Goal: Transaction & Acquisition: Purchase product/service

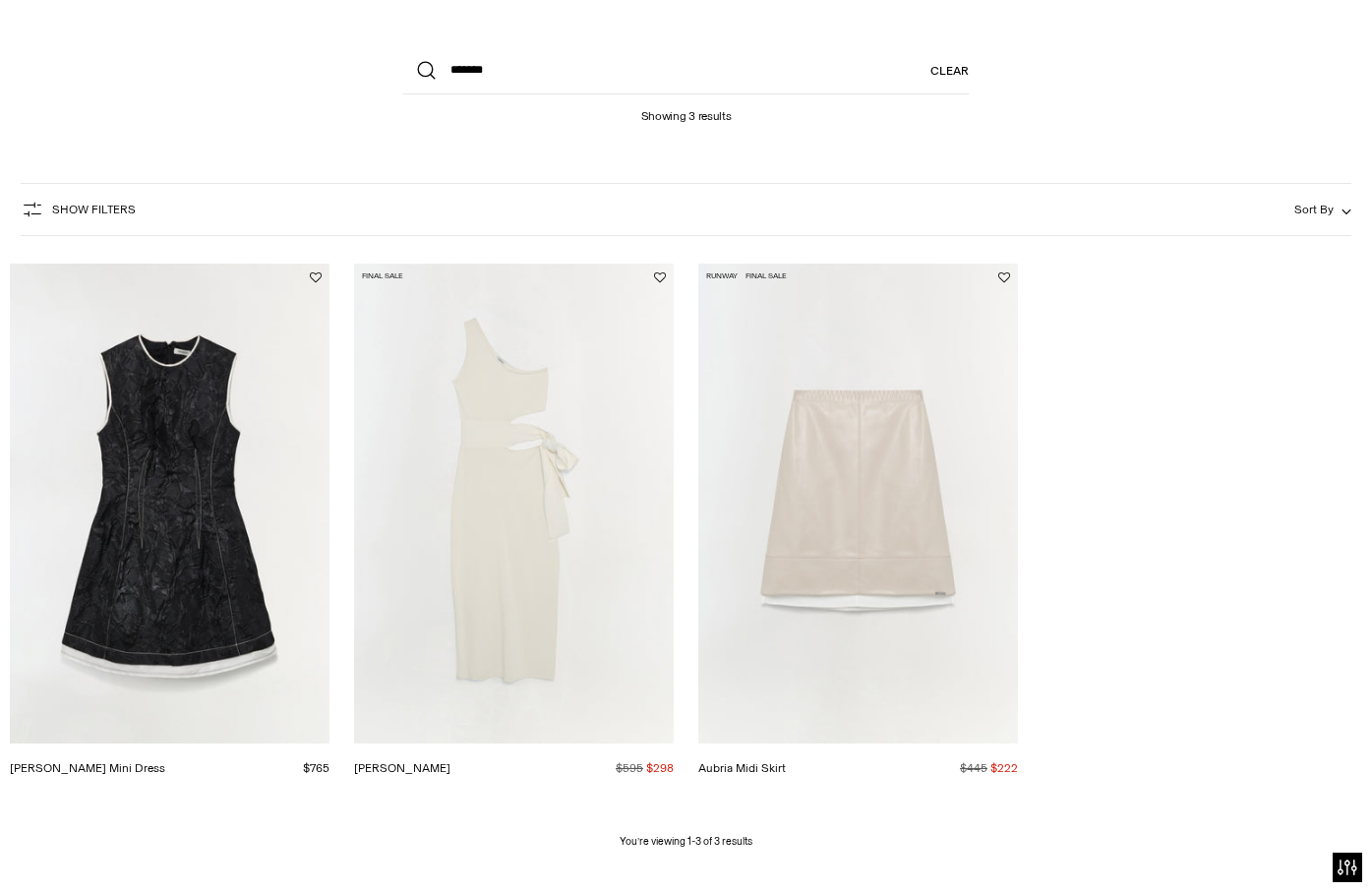
scroll to position [119, 0]
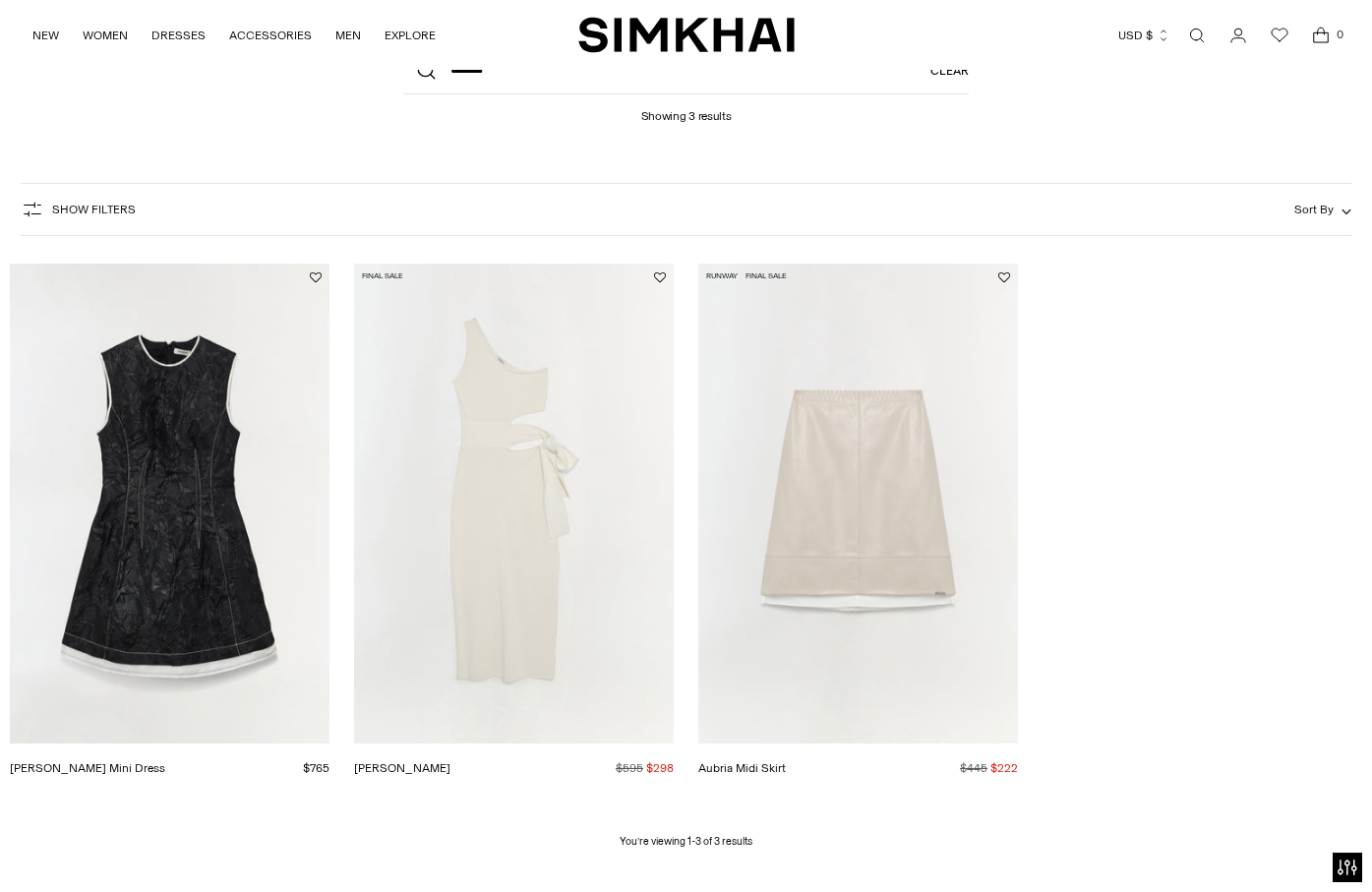
click at [141, 761] on link "[PERSON_NAME] Mini Dress" at bounding box center [88, 768] width 156 height 14
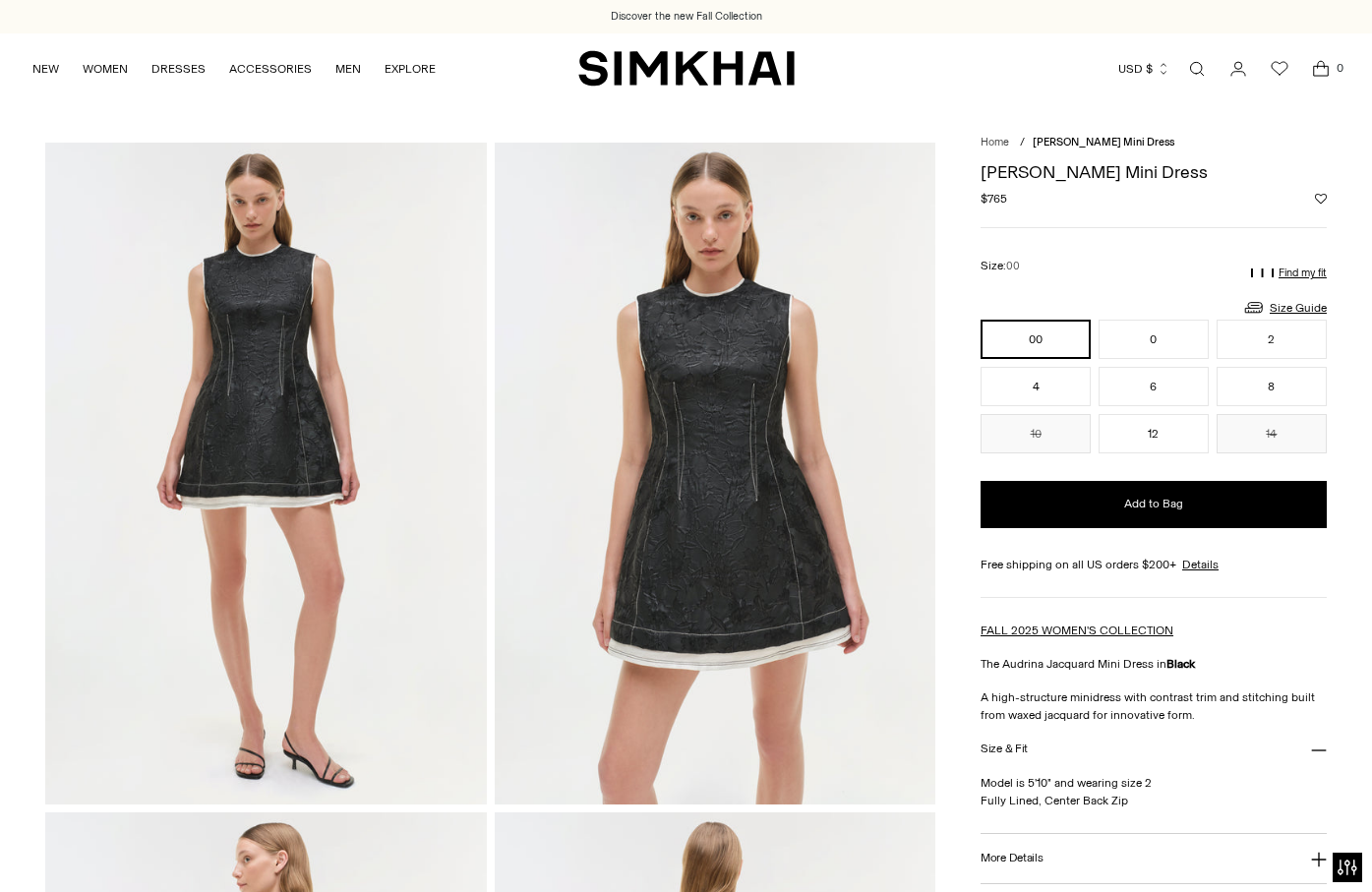
click at [710, 436] on img at bounding box center [714, 473] width 440 height 662
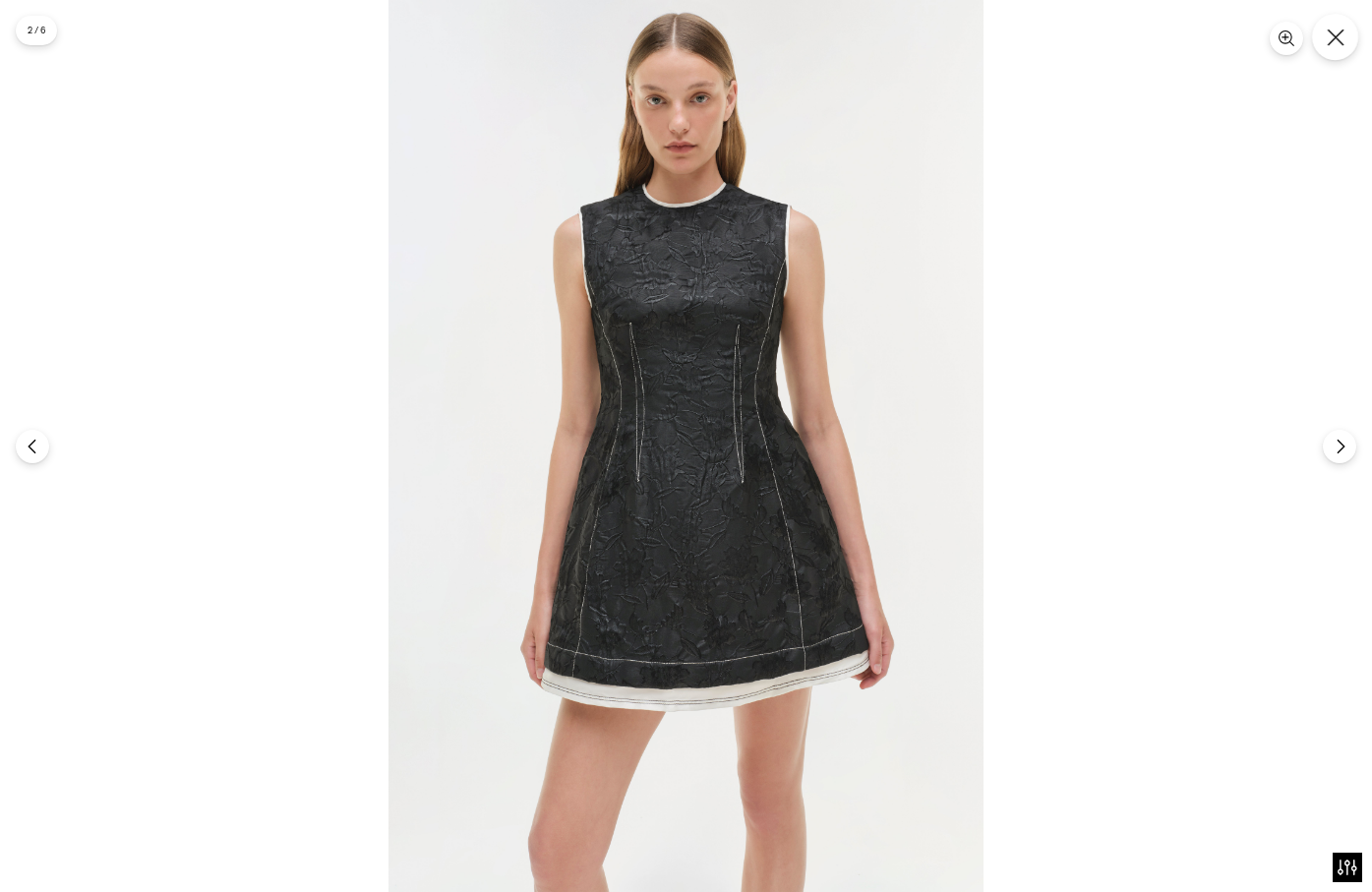
click at [1339, 37] on icon "Close" at bounding box center [1336, 38] width 18 height 18
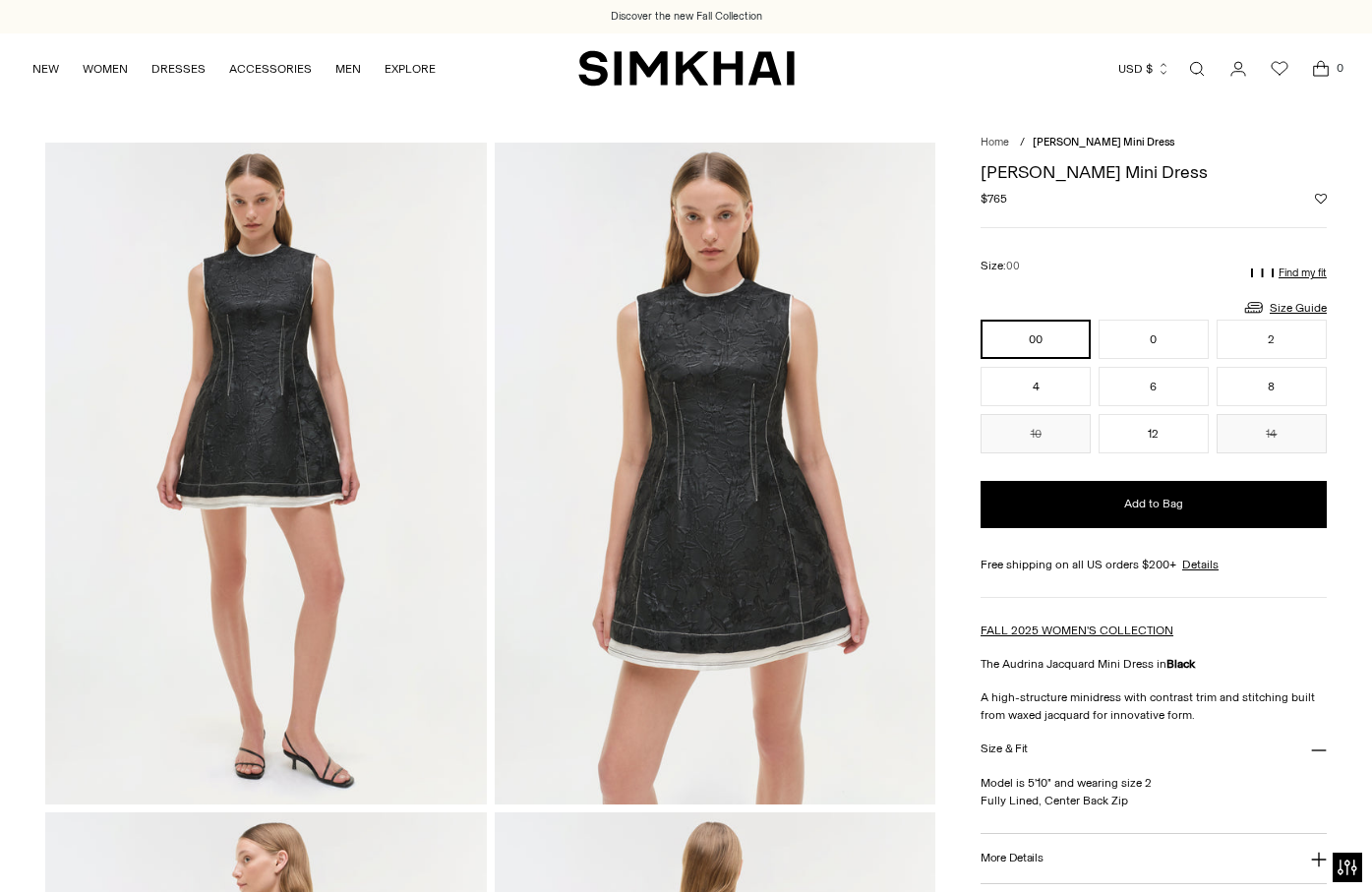
click at [1201, 62] on icon "Open search modal" at bounding box center [1197, 69] width 22 height 16
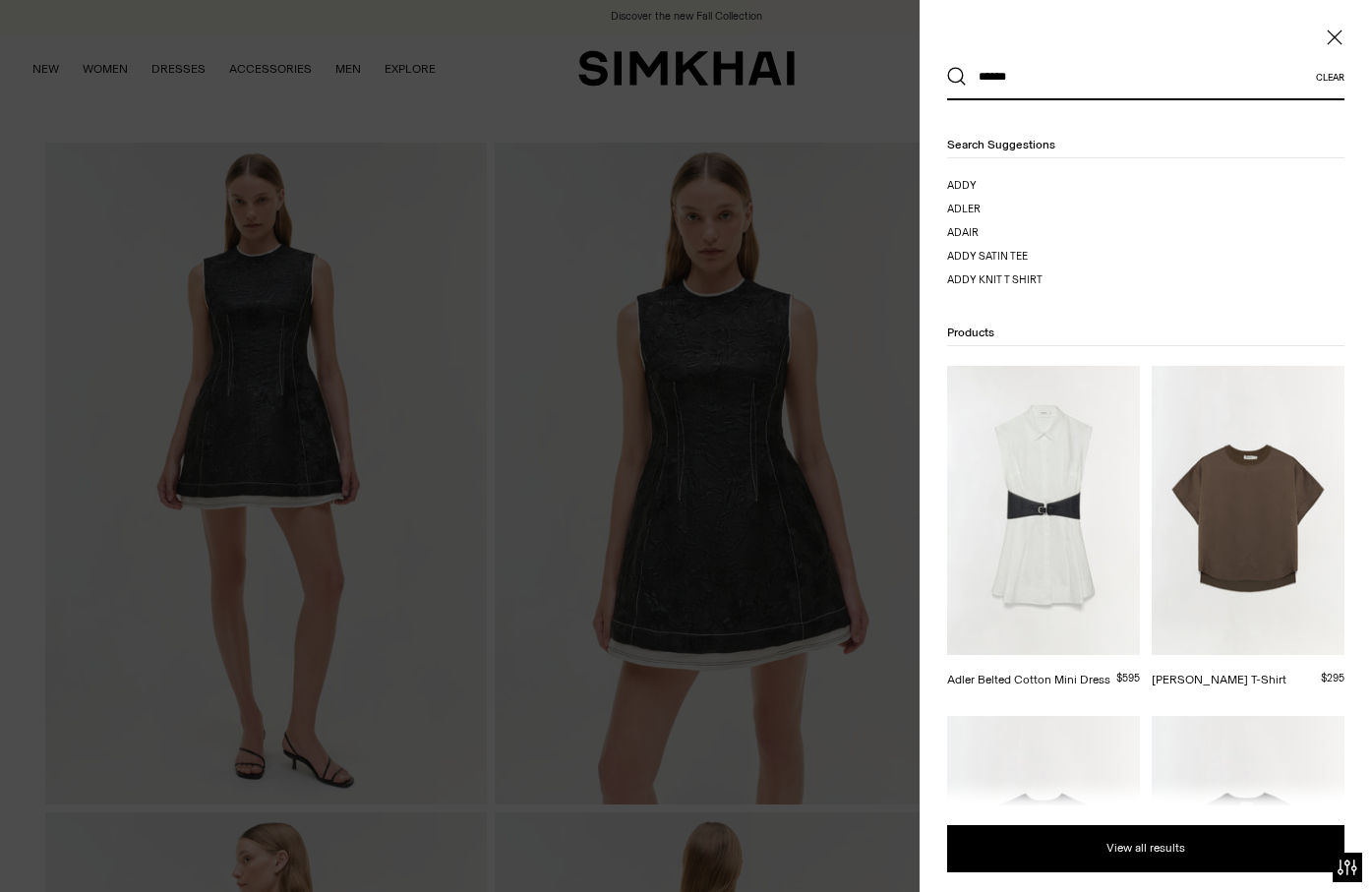
type input "******"
click at [957, 77] on button "Search" at bounding box center [957, 77] width 20 height 20
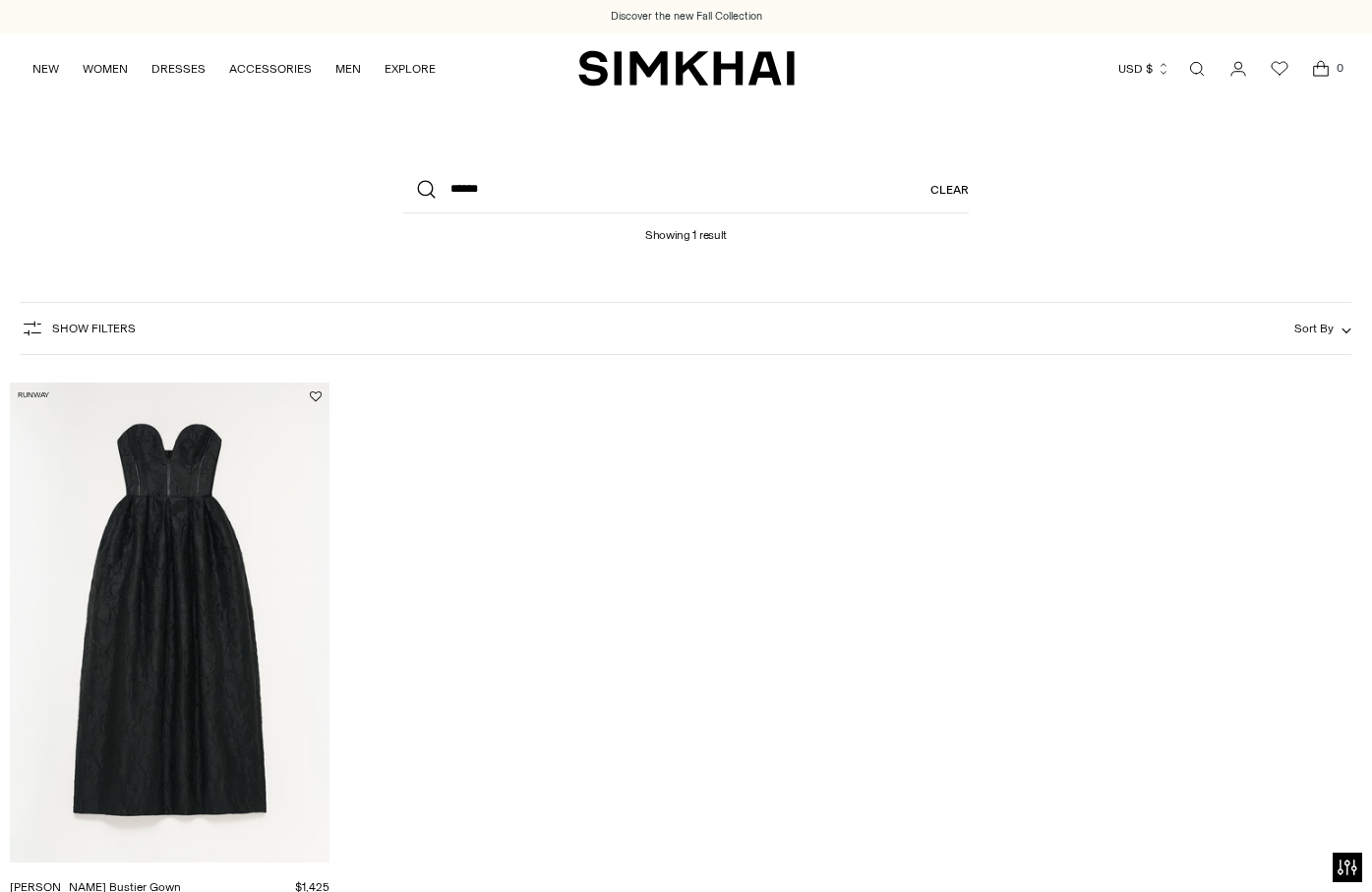
click at [134, 881] on link "Adeena Jacquard Bustier Gown" at bounding box center [95, 888] width 171 height 14
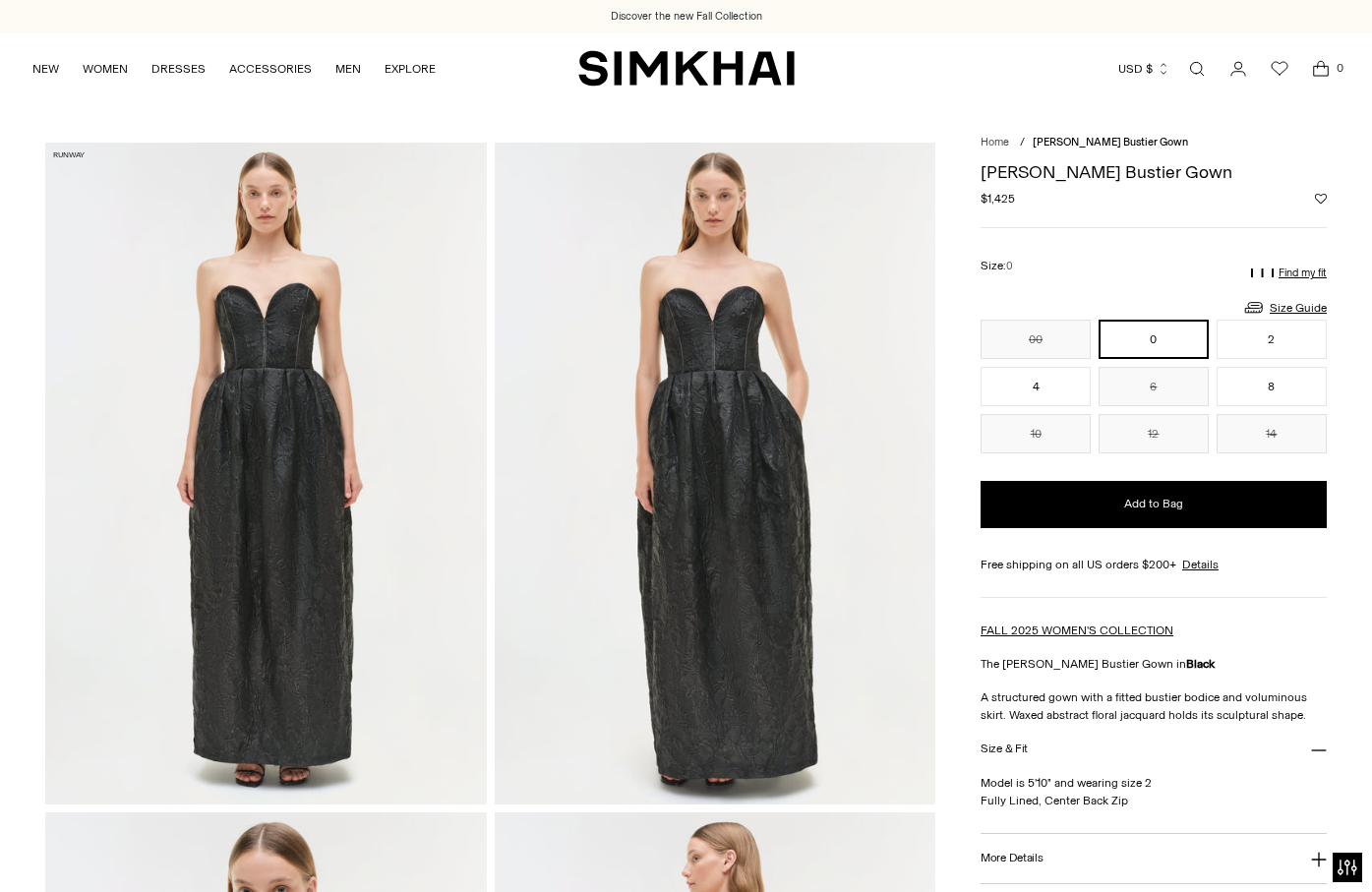
click at [732, 385] on img at bounding box center [714, 473] width 440 height 662
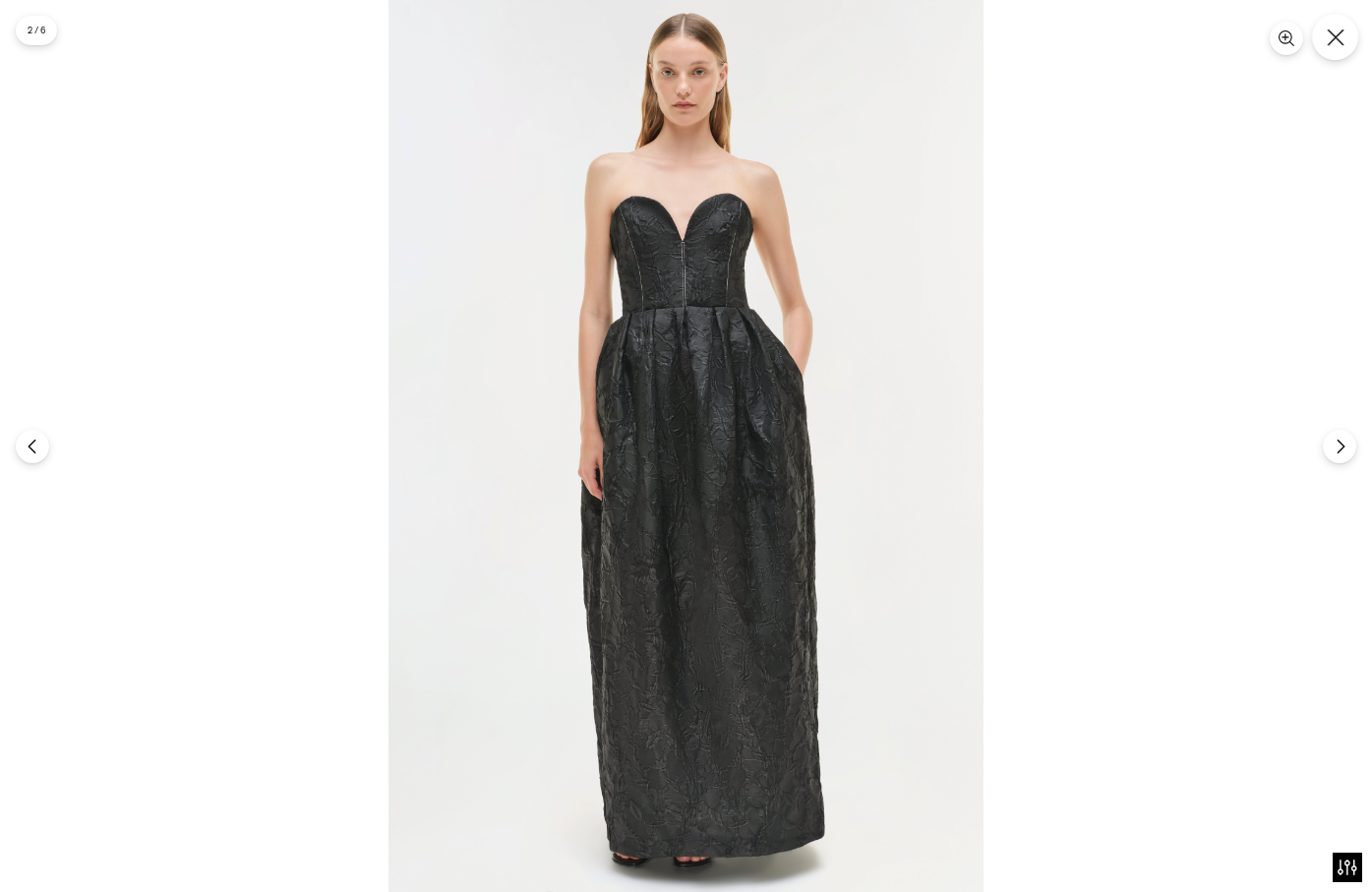
click at [1339, 36] on icon "Close" at bounding box center [1336, 38] width 18 height 18
